Goal: Information Seeking & Learning: Learn about a topic

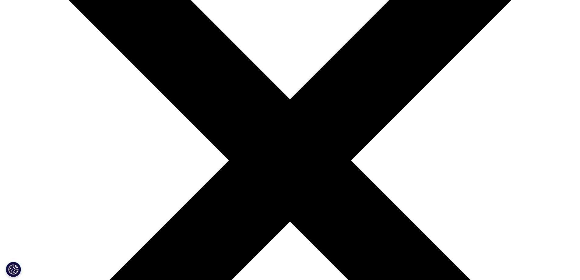
scroll to position [68, 0]
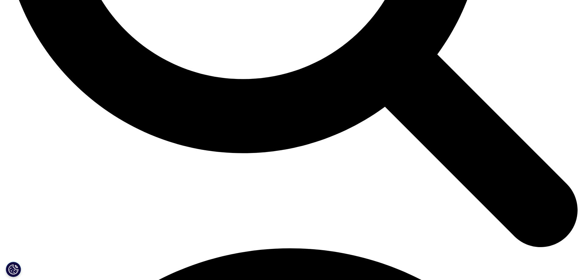
scroll to position [944, 0]
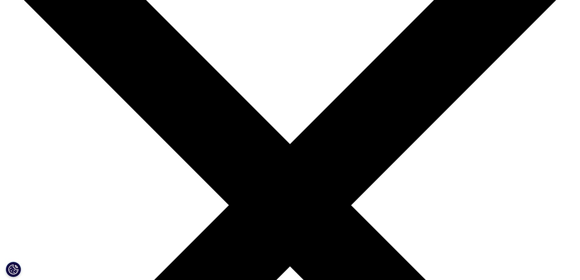
scroll to position [0, 0]
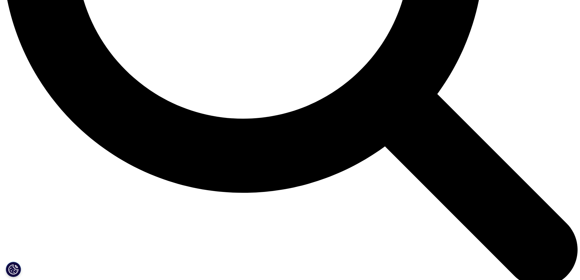
scroll to position [852, 0]
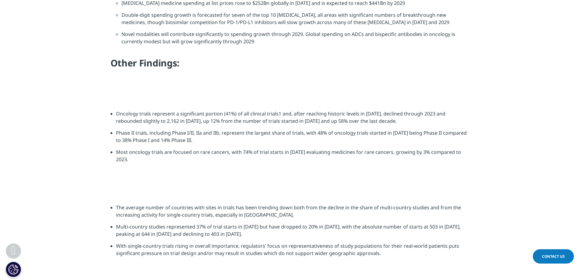
click at [318, 93] on img at bounding box center [290, 93] width 341 height 0
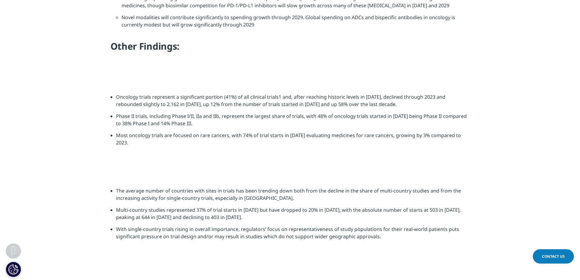
scroll to position [883, 0]
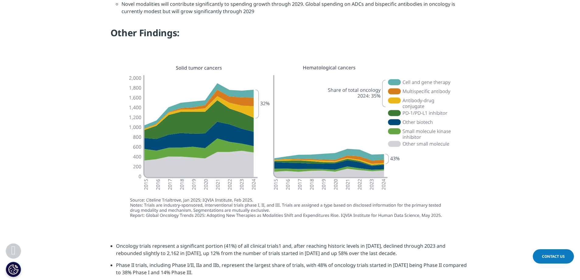
click at [392, 105] on img at bounding box center [290, 142] width 341 height 167
click at [381, 103] on img at bounding box center [290, 142] width 341 height 167
click at [386, 160] on img at bounding box center [290, 142] width 341 height 167
click at [369, 160] on img at bounding box center [290, 142] width 341 height 167
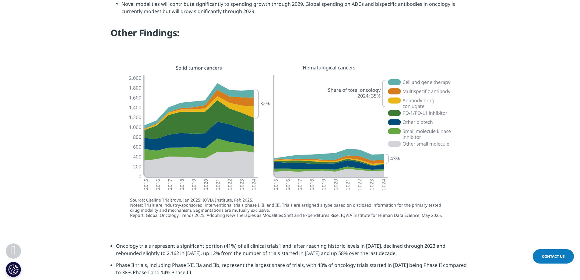
click at [369, 160] on img at bounding box center [290, 142] width 341 height 167
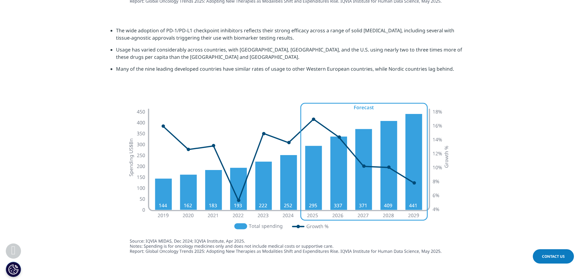
scroll to position [1857, 0]
